Goal: Task Accomplishment & Management: Use online tool/utility

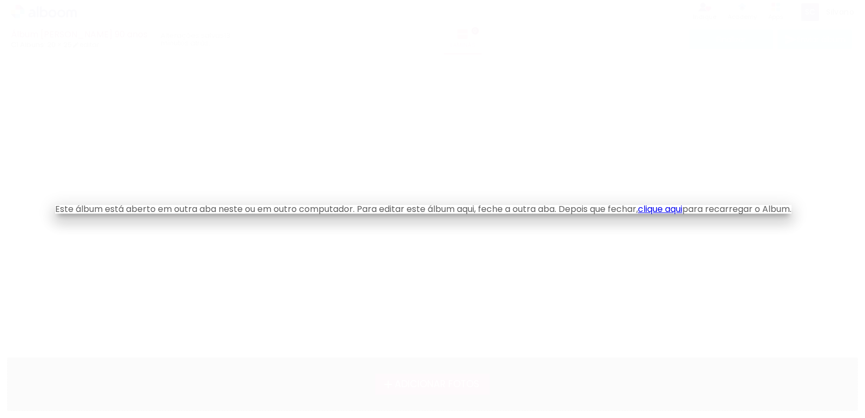
click at [662, 209] on link "clique aqui" at bounding box center [660, 209] width 44 height 12
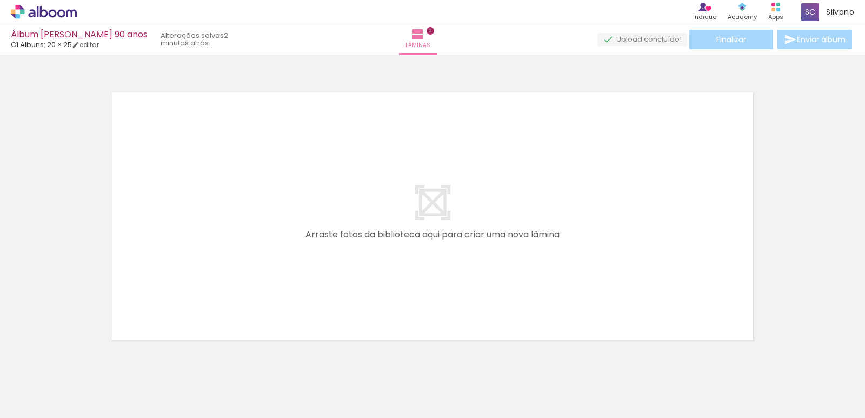
click at [58, 386] on iron-icon at bounding box center [55, 385] width 9 height 9
click at [63, 327] on div at bounding box center [432, 202] width 865 height 288
click at [85, 362] on iron-icon at bounding box center [84, 359] width 11 height 11
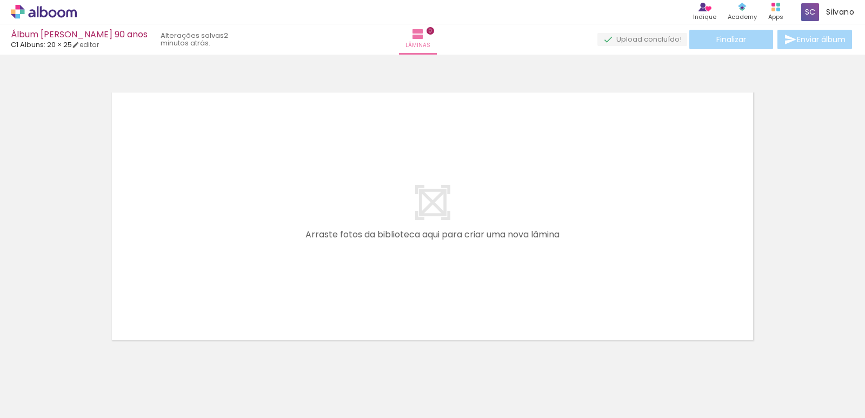
click at [107, 384] on div at bounding box center [108, 382] width 53 height 36
click at [197, 393] on quentale-thumb at bounding box center [168, 381] width 61 height 62
click at [191, 385] on quentale-thumb at bounding box center [168, 381] width 61 height 62
click at [132, 382] on div at bounding box center [108, 381] width 49 height 32
click at [132, 385] on div at bounding box center [108, 381] width 49 height 32
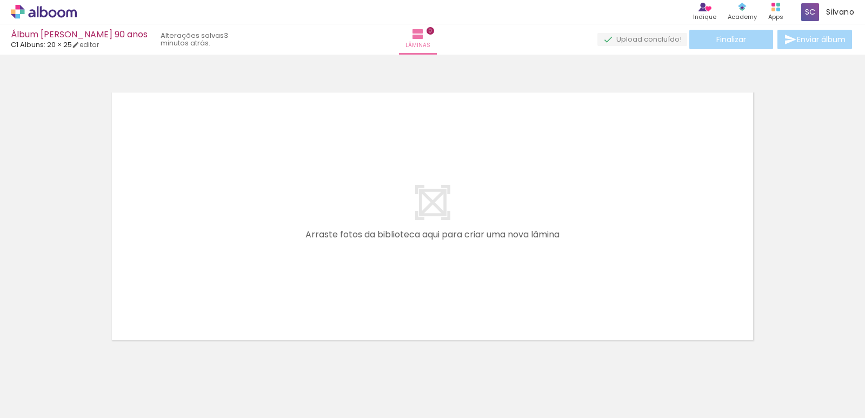
click at [132, 386] on div at bounding box center [108, 381] width 49 height 32
click at [132, 391] on div at bounding box center [108, 381] width 49 height 32
click at [90, 364] on iron-icon at bounding box center [84, 359] width 11 height 11
click at [88, 359] on iron-icon at bounding box center [84, 359] width 11 height 11
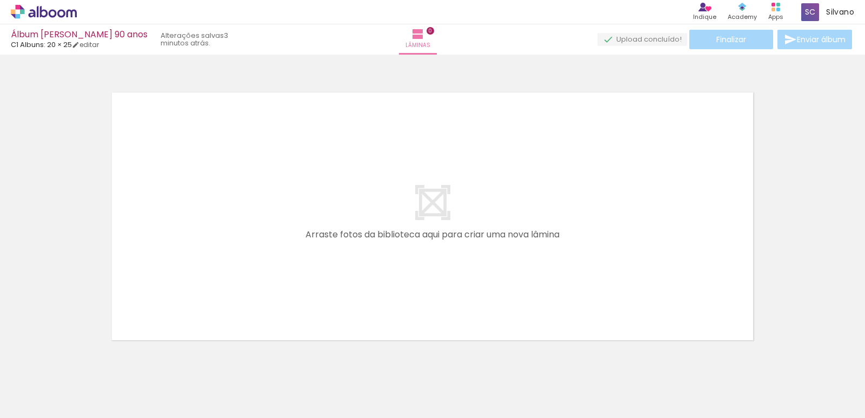
click at [88, 359] on iron-icon at bounding box center [84, 359] width 11 height 11
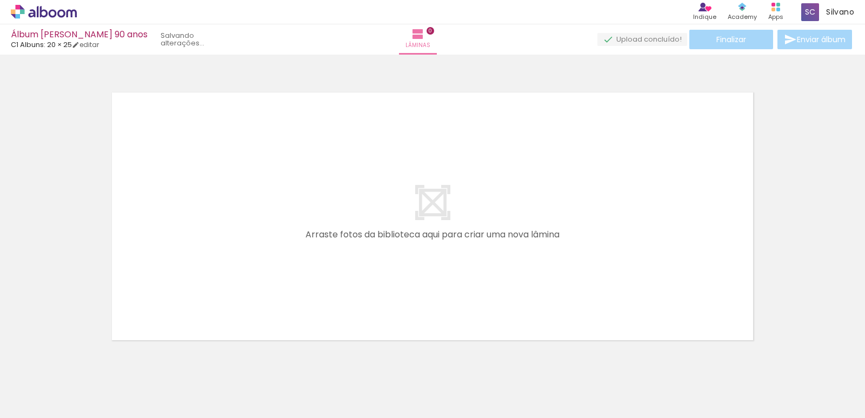
click at [88, 359] on iron-icon at bounding box center [84, 359] width 11 height 11
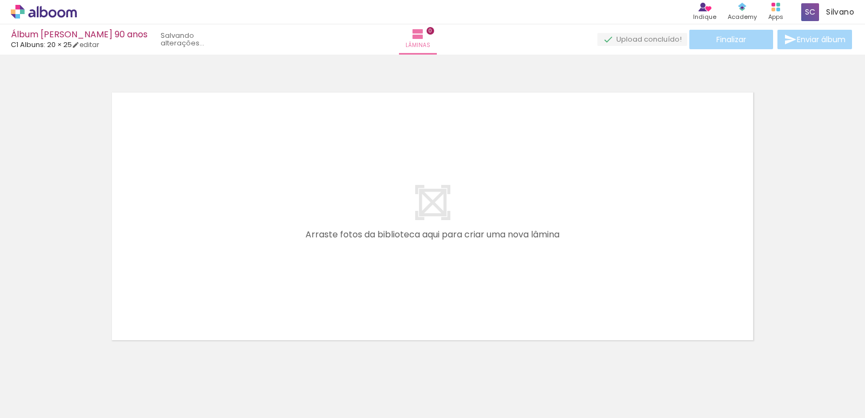
click at [88, 359] on iron-icon at bounding box center [84, 359] width 11 height 11
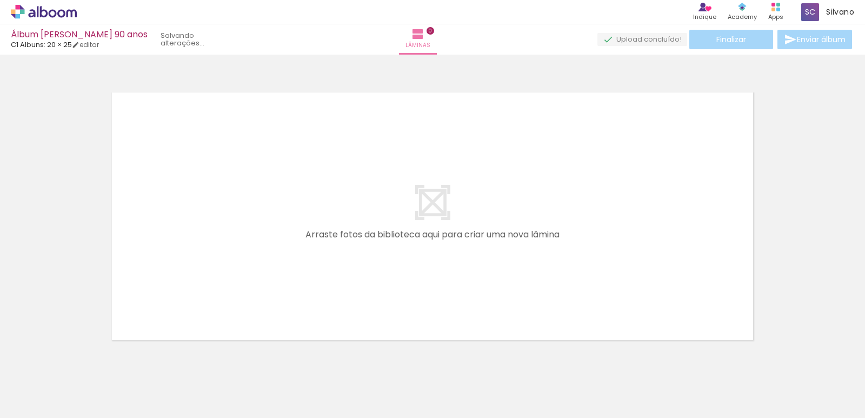
click at [88, 359] on iron-icon at bounding box center [84, 359] width 11 height 11
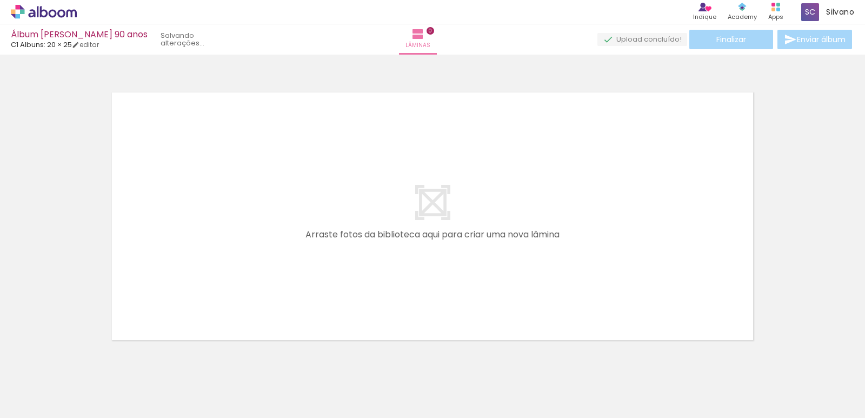
click at [88, 359] on iron-icon at bounding box center [84, 359] width 11 height 11
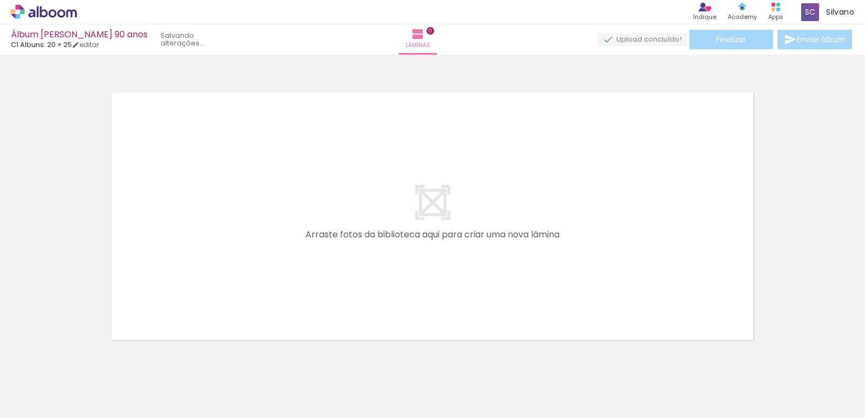
click at [88, 359] on iron-icon at bounding box center [84, 359] width 11 height 11
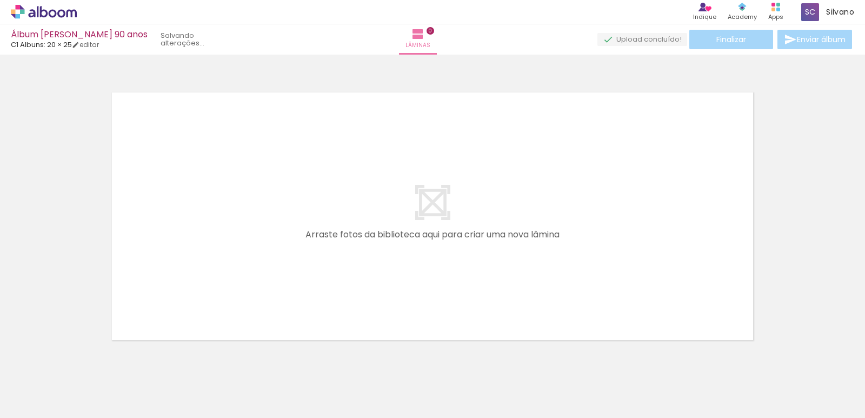
click at [88, 359] on iron-icon at bounding box center [84, 359] width 11 height 11
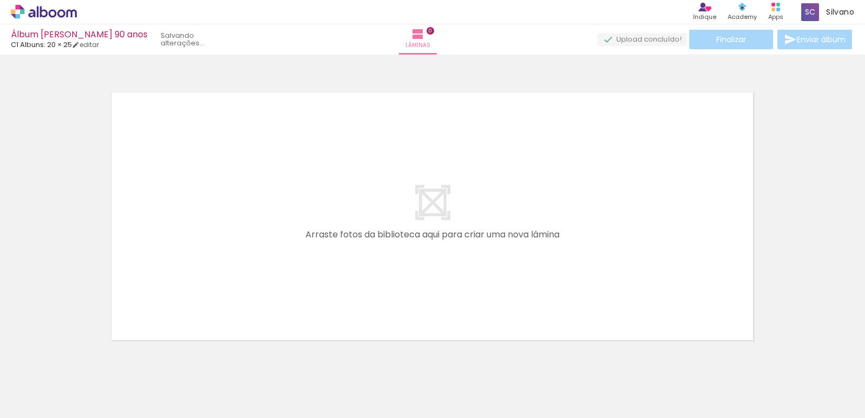
click at [88, 359] on iron-icon at bounding box center [84, 359] width 11 height 11
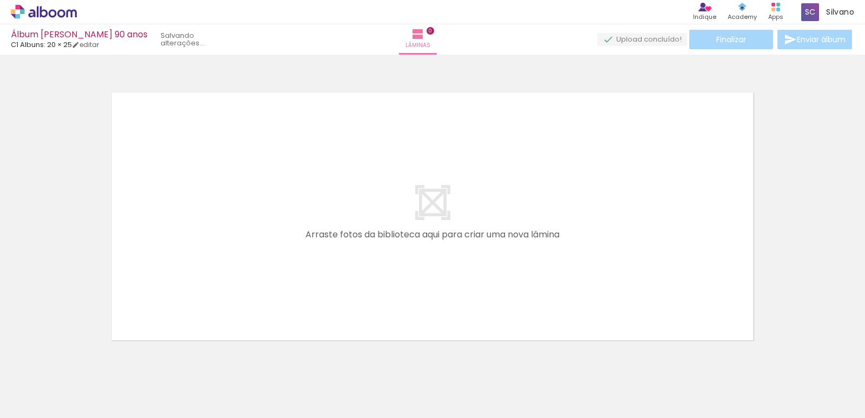
click at [88, 359] on iron-icon at bounding box center [84, 359] width 11 height 11
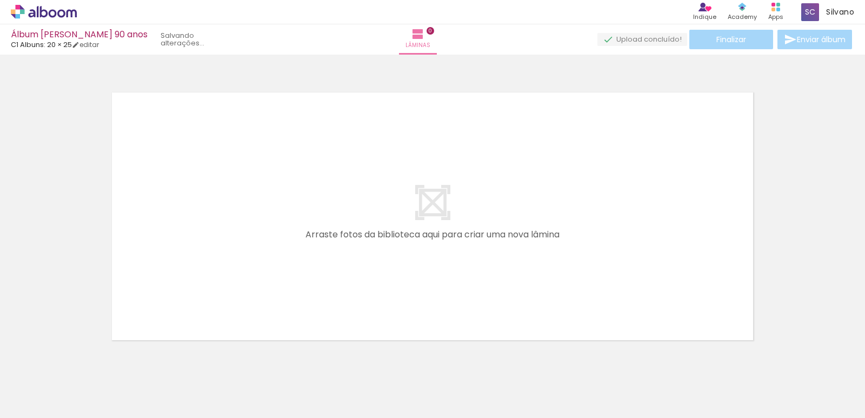
click at [88, 359] on iron-icon at bounding box center [84, 359] width 11 height 11
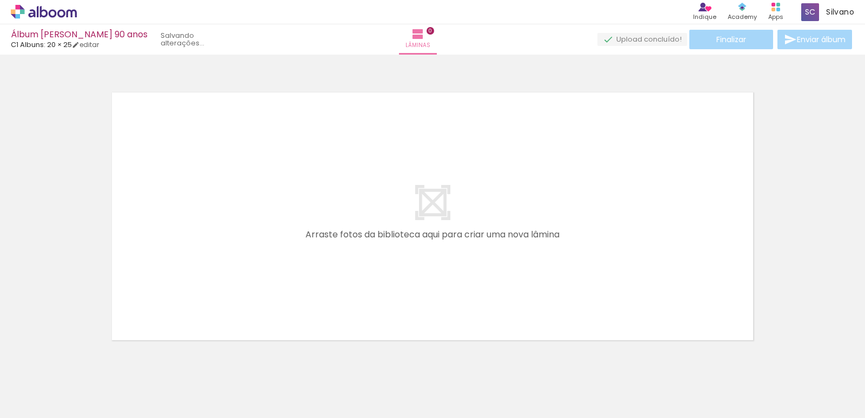
click at [88, 359] on iron-icon at bounding box center [84, 359] width 11 height 11
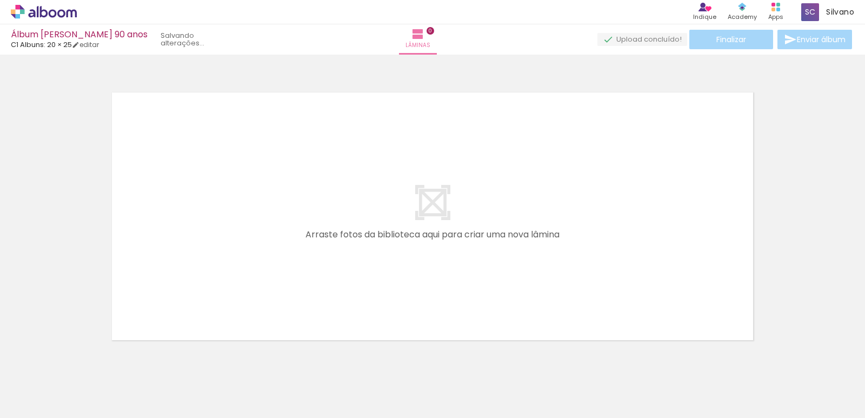
click at [88, 359] on iron-icon at bounding box center [84, 359] width 11 height 11
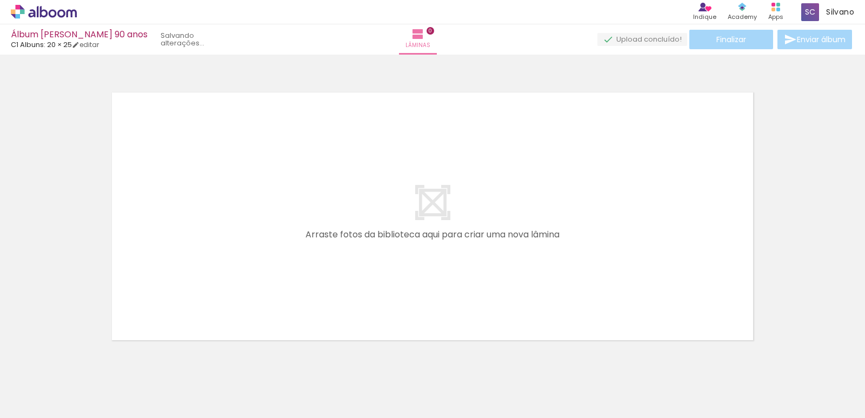
click at [88, 359] on iron-icon at bounding box center [84, 359] width 11 height 11
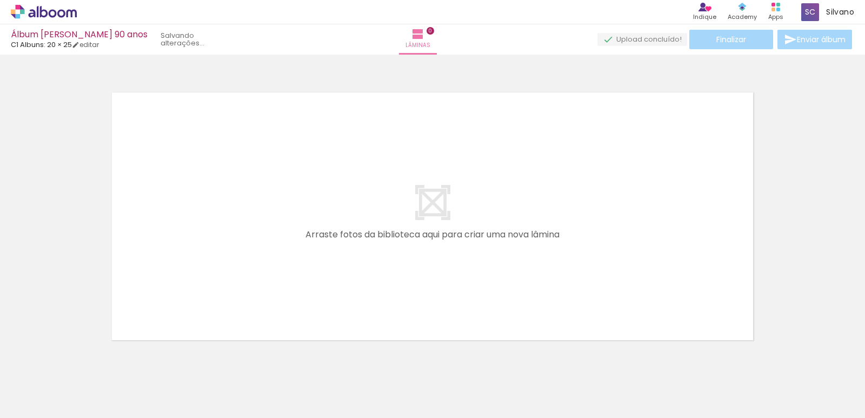
click at [88, 359] on iron-icon at bounding box center [84, 359] width 11 height 11
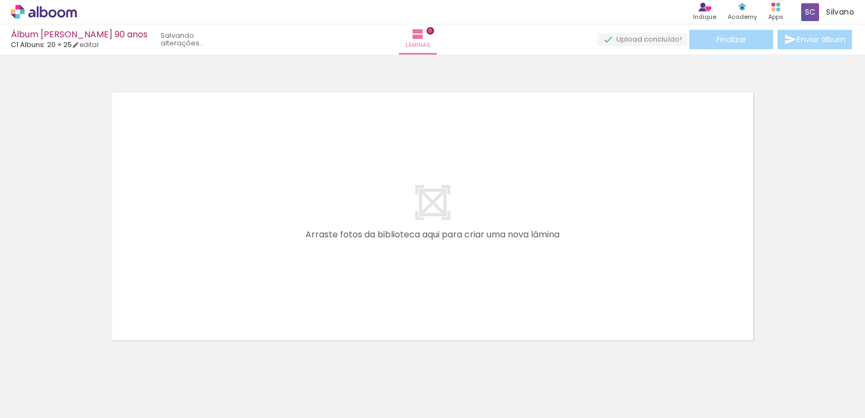
click at [88, 359] on iron-icon at bounding box center [84, 359] width 11 height 11
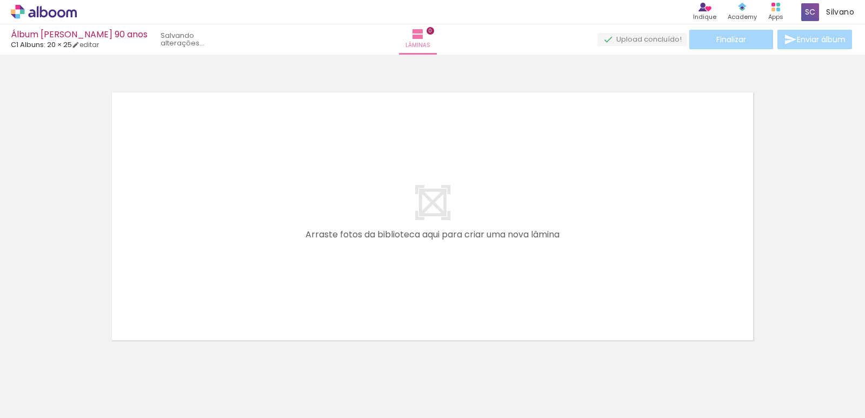
click at [88, 359] on iron-icon at bounding box center [84, 359] width 11 height 11
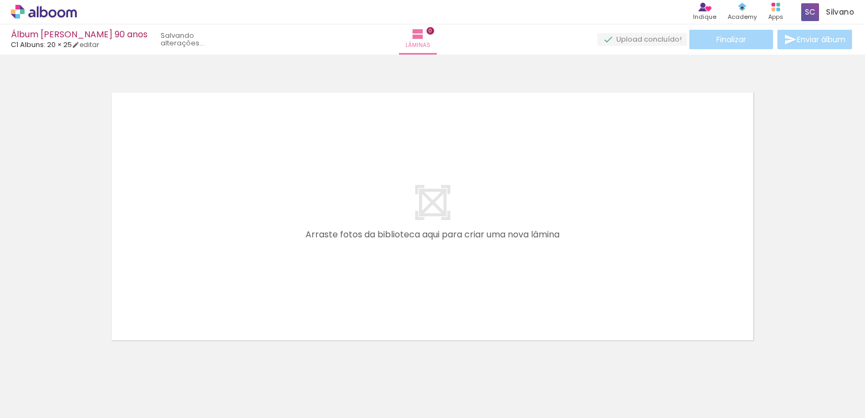
click at [88, 359] on iron-icon at bounding box center [84, 359] width 11 height 11
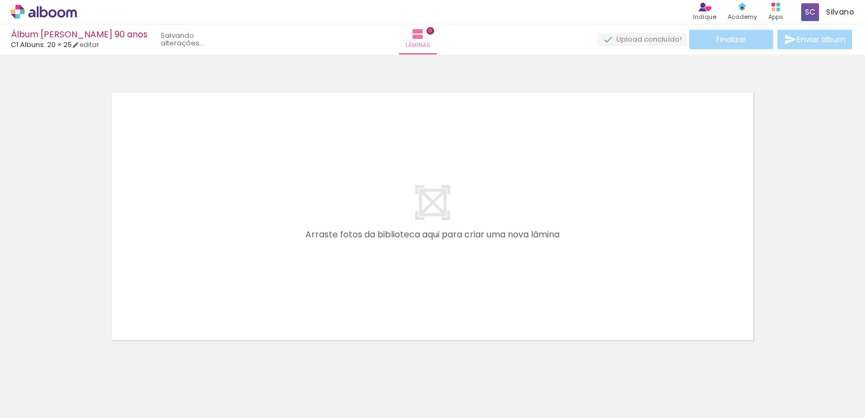
click at [88, 359] on iron-icon at bounding box center [84, 359] width 11 height 11
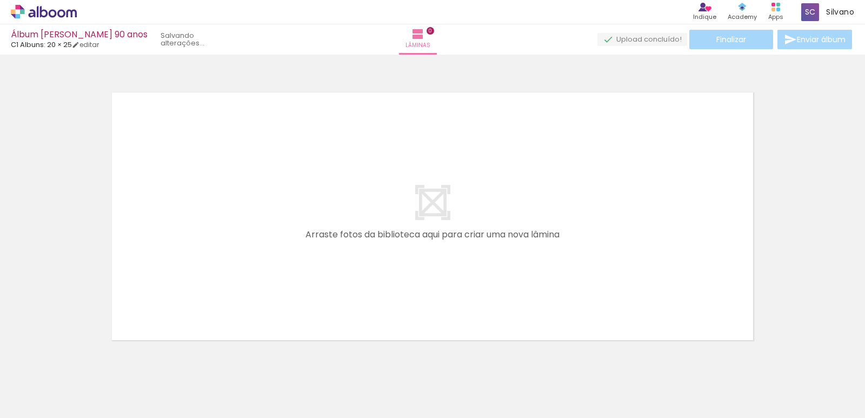
click at [88, 359] on iron-icon at bounding box center [84, 359] width 11 height 11
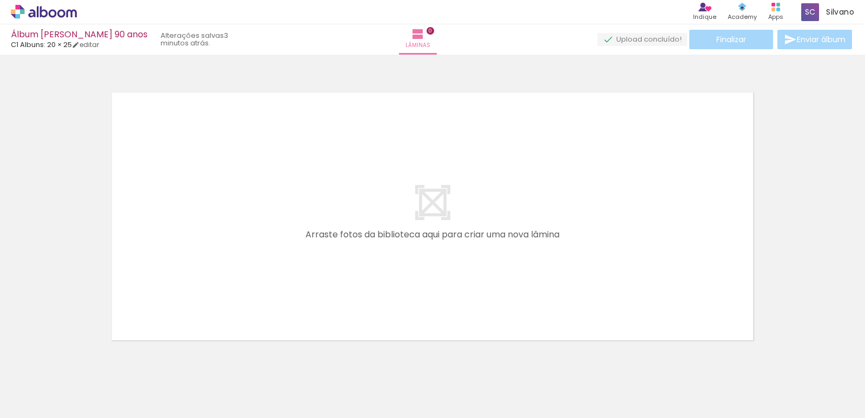
click at [88, 359] on iron-icon at bounding box center [84, 359] width 11 height 11
